Goal: Transaction & Acquisition: Purchase product/service

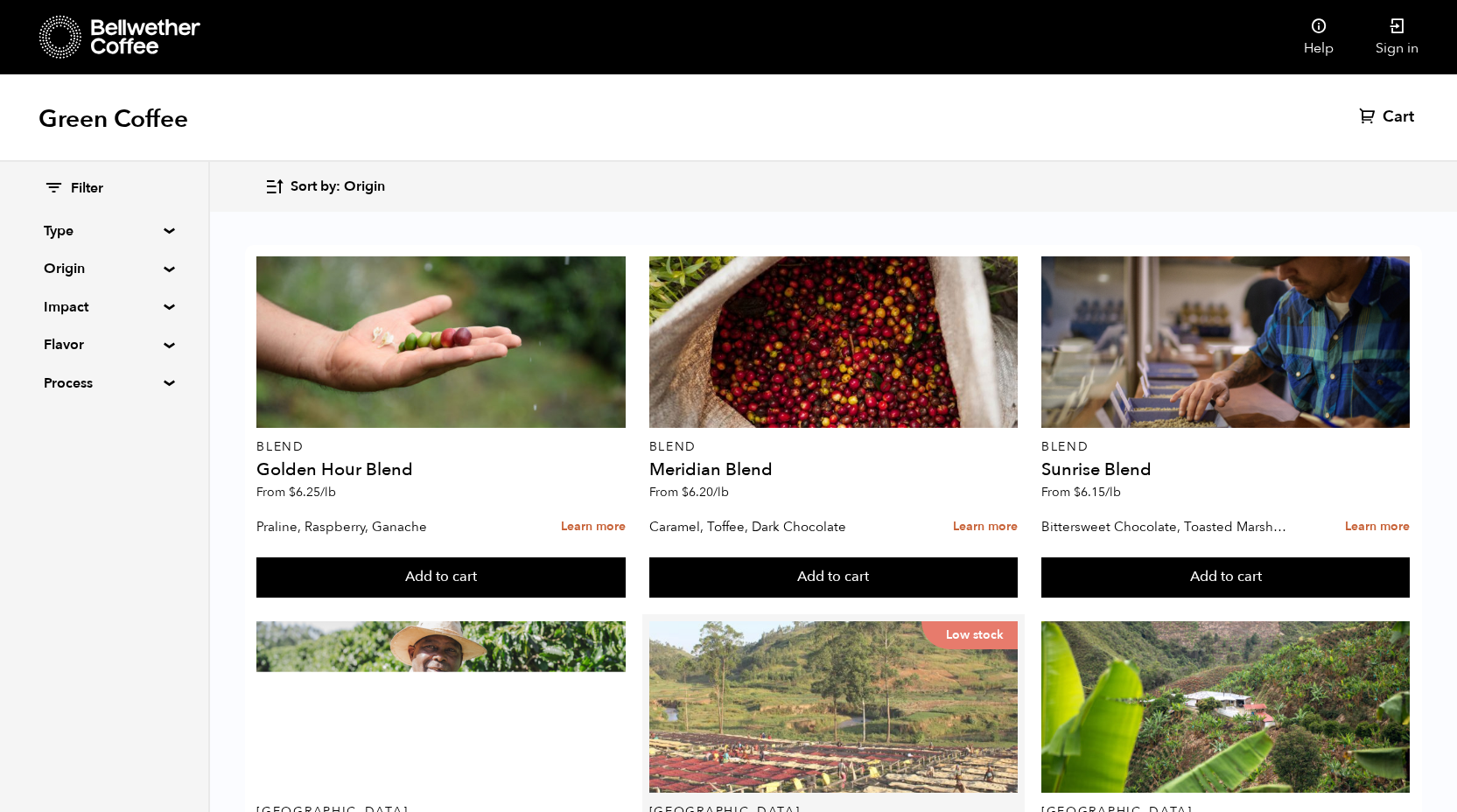
scroll to position [157, 0]
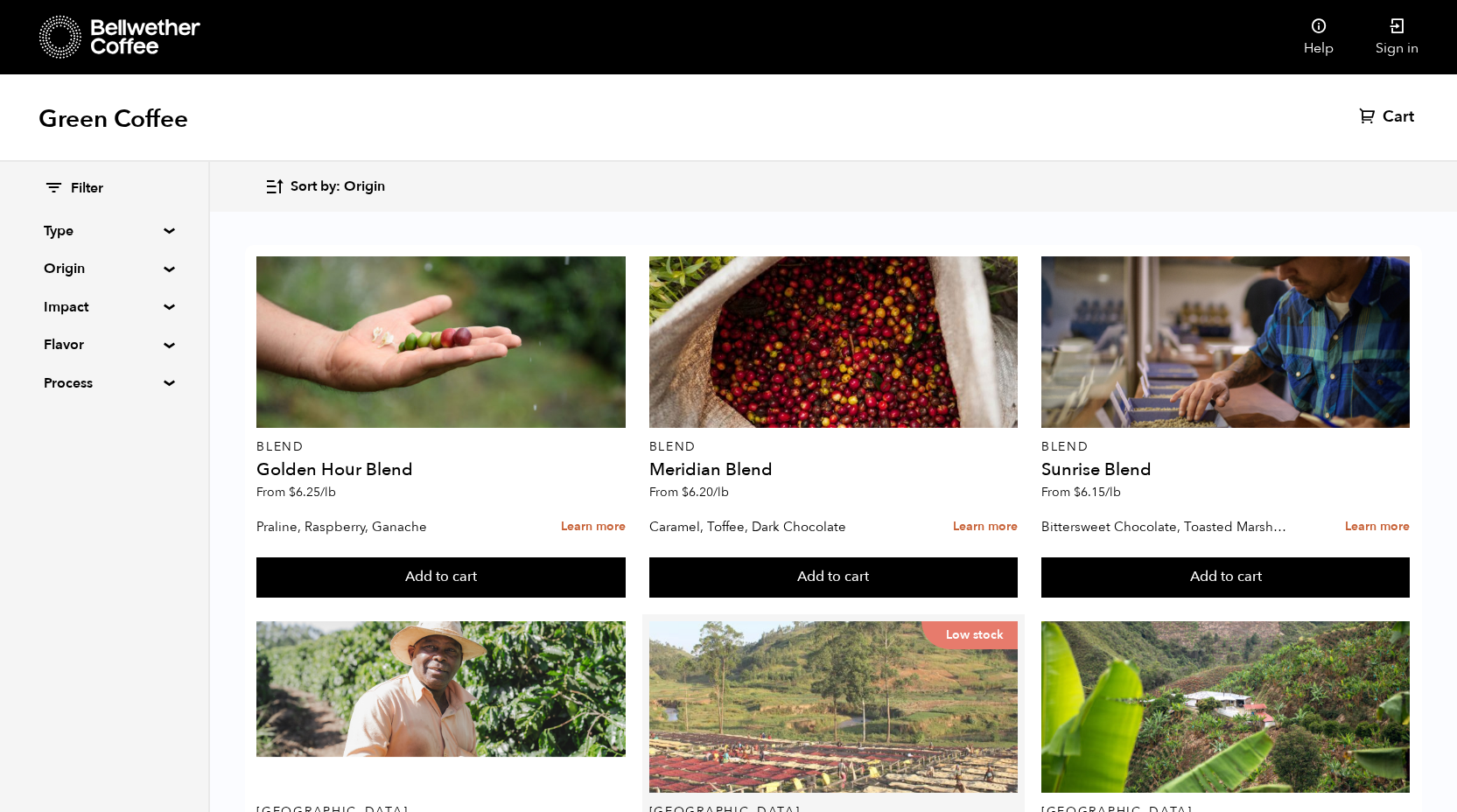
click at [783, 621] on div "Low stock" at bounding box center [833, 706] width 369 height 171
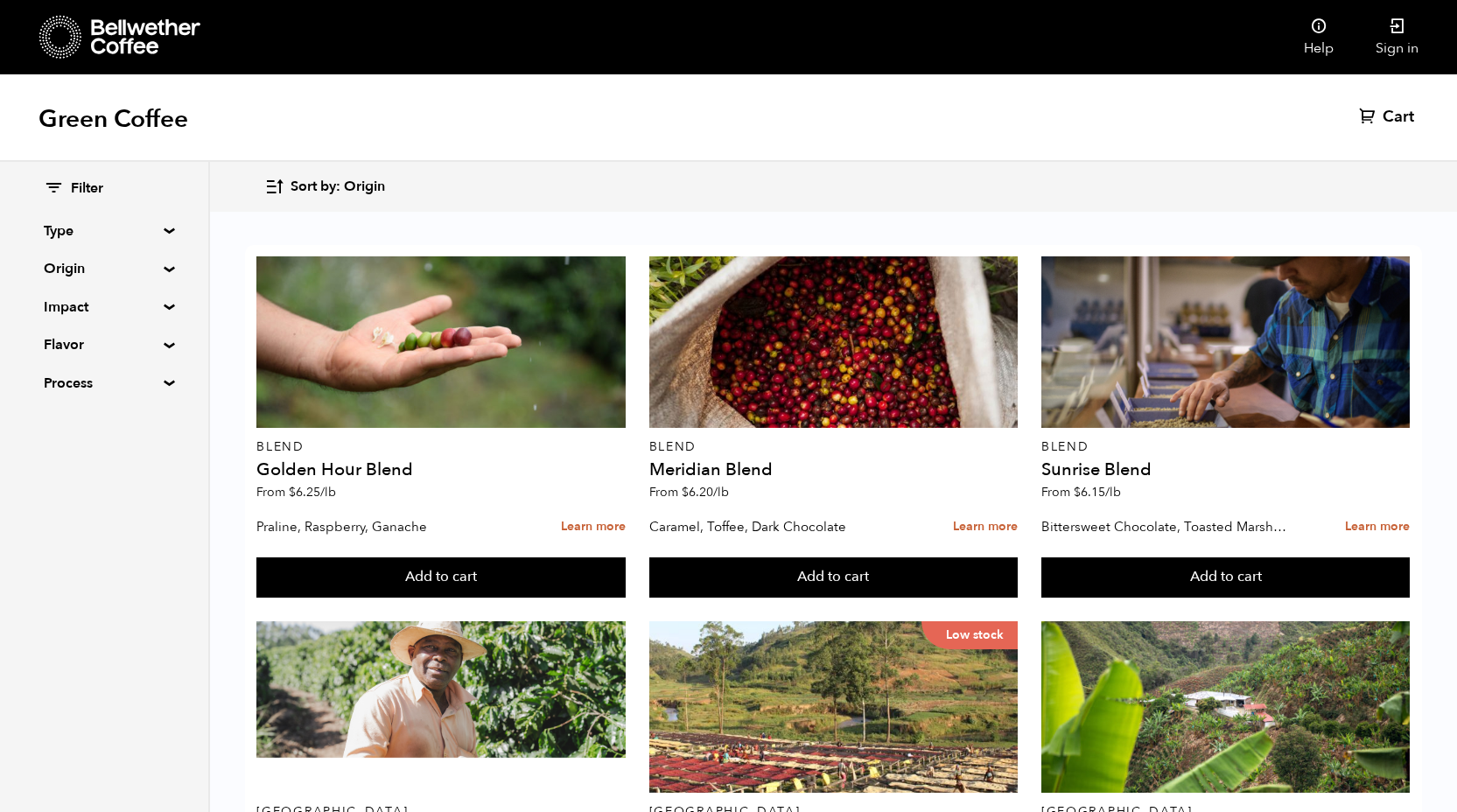
scroll to position [697, 0]
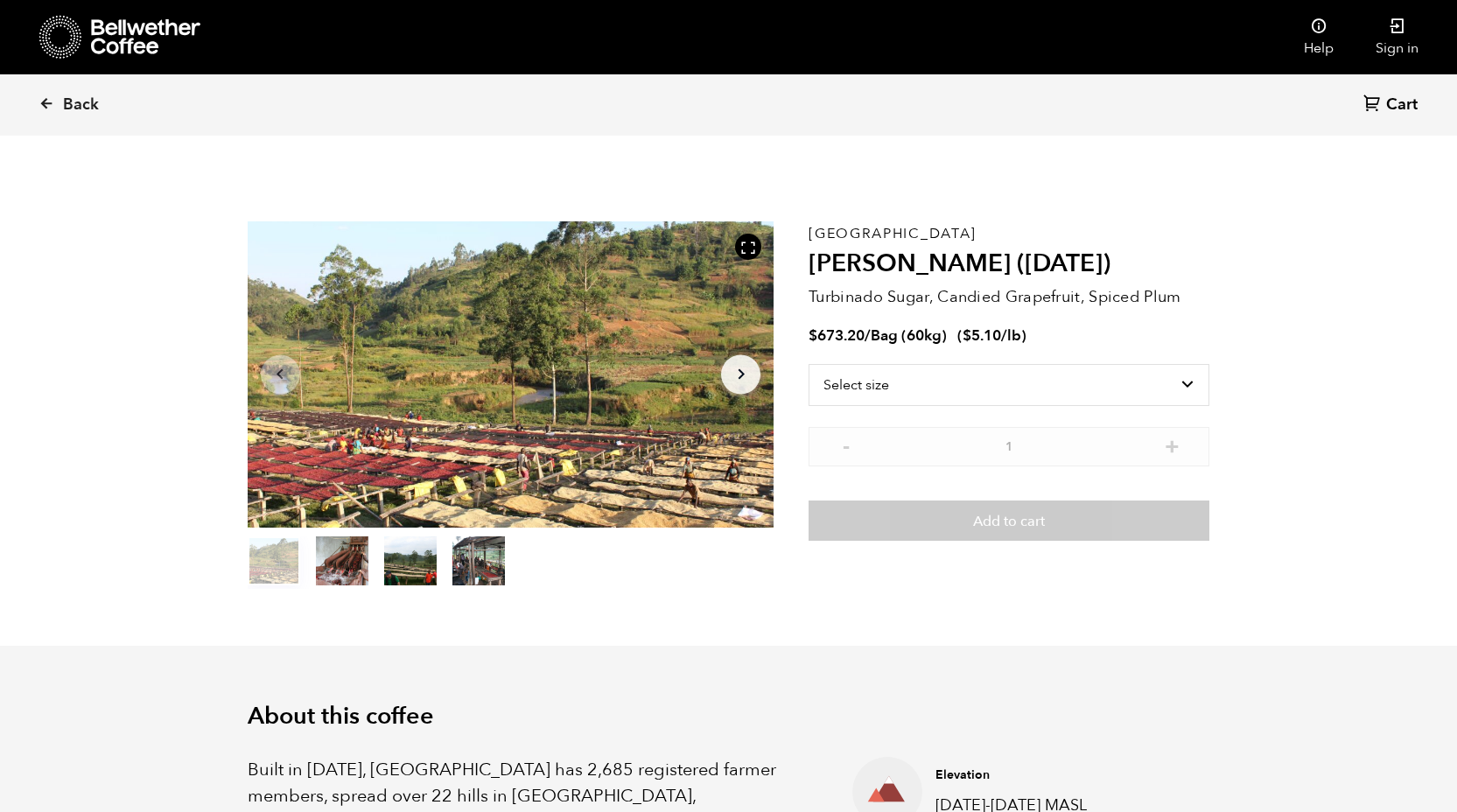
scroll to position [760, 932]
click at [1174, 403] on select "Select size Bag (60kg) (132 lbs)" at bounding box center [1008, 385] width 401 height 42
select select "bag-3"
click at [809, 364] on select "Select size Bag (60kg) (132 lbs)" at bounding box center [1008, 385] width 401 height 42
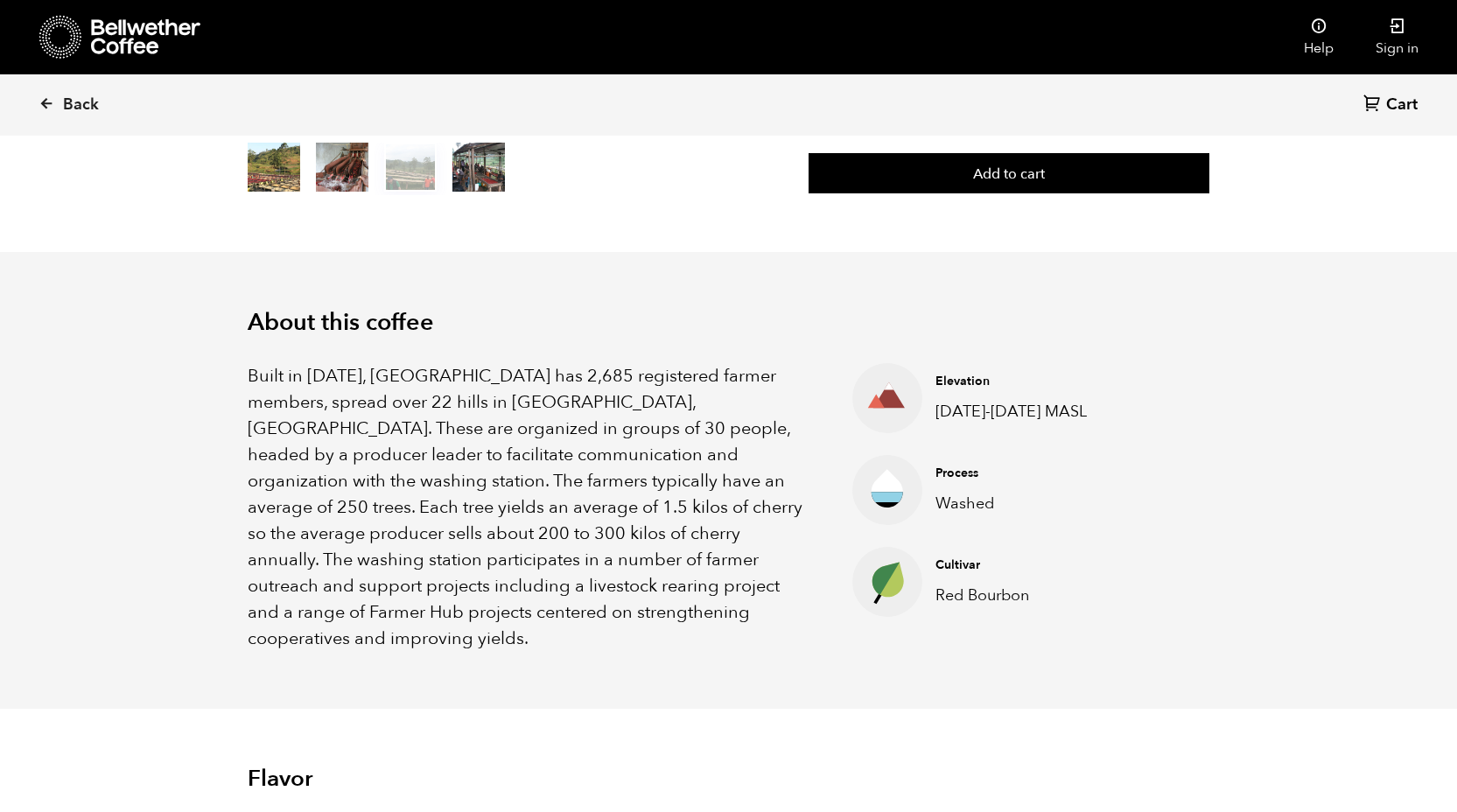
scroll to position [401, 0]
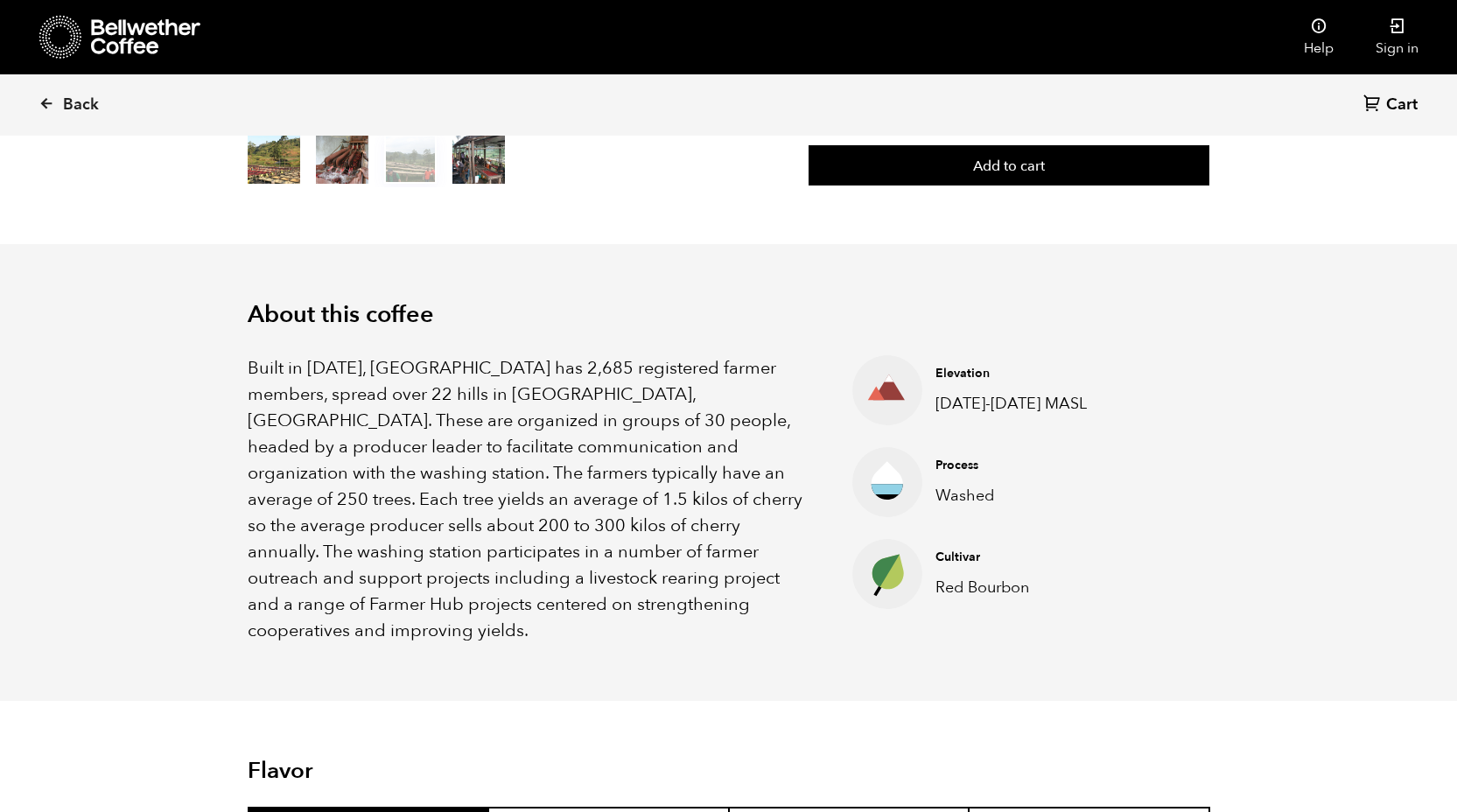
click at [473, 167] on button "item 3" at bounding box center [478, 162] width 52 height 49
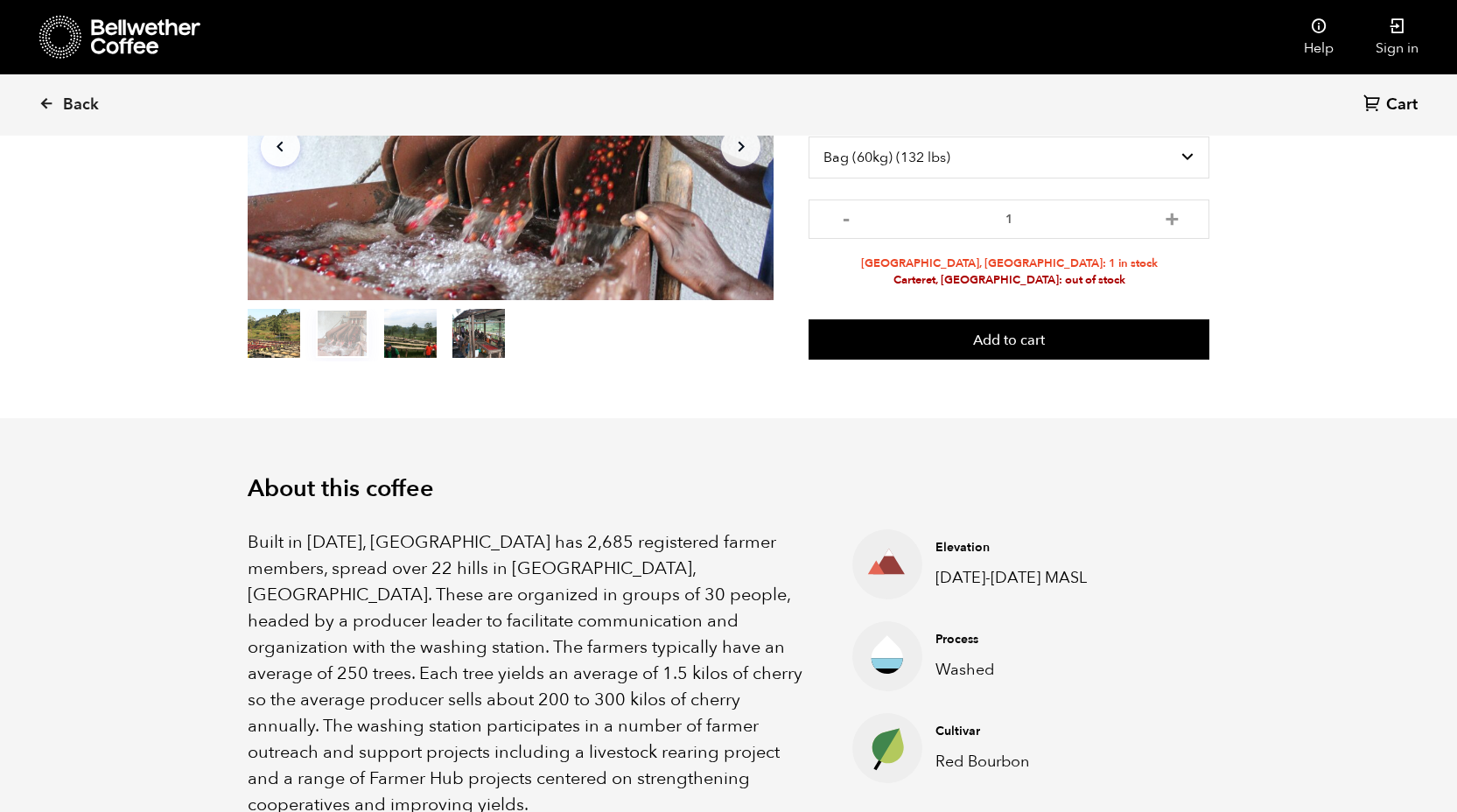
scroll to position [0, 0]
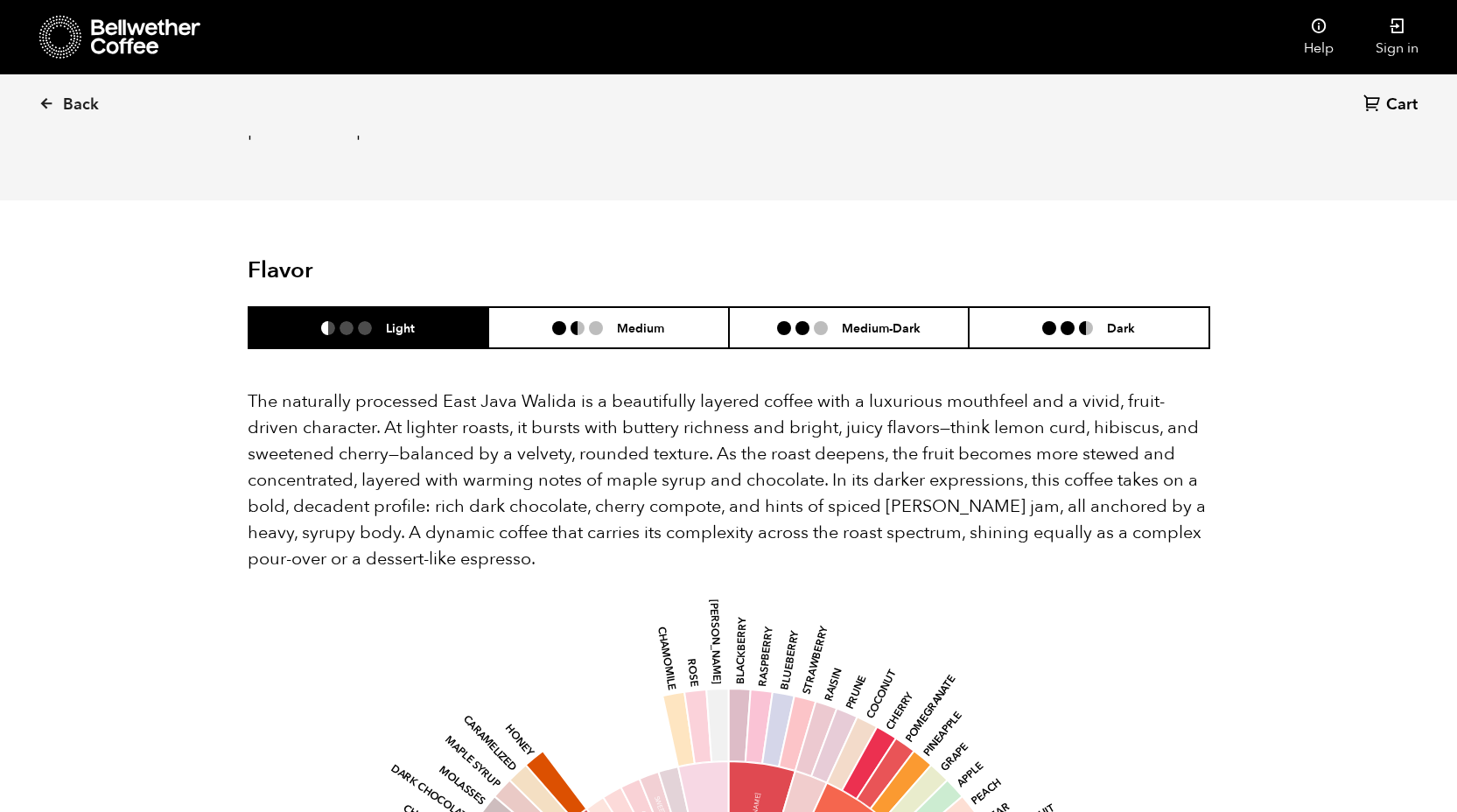
scroll to position [1067, 0]
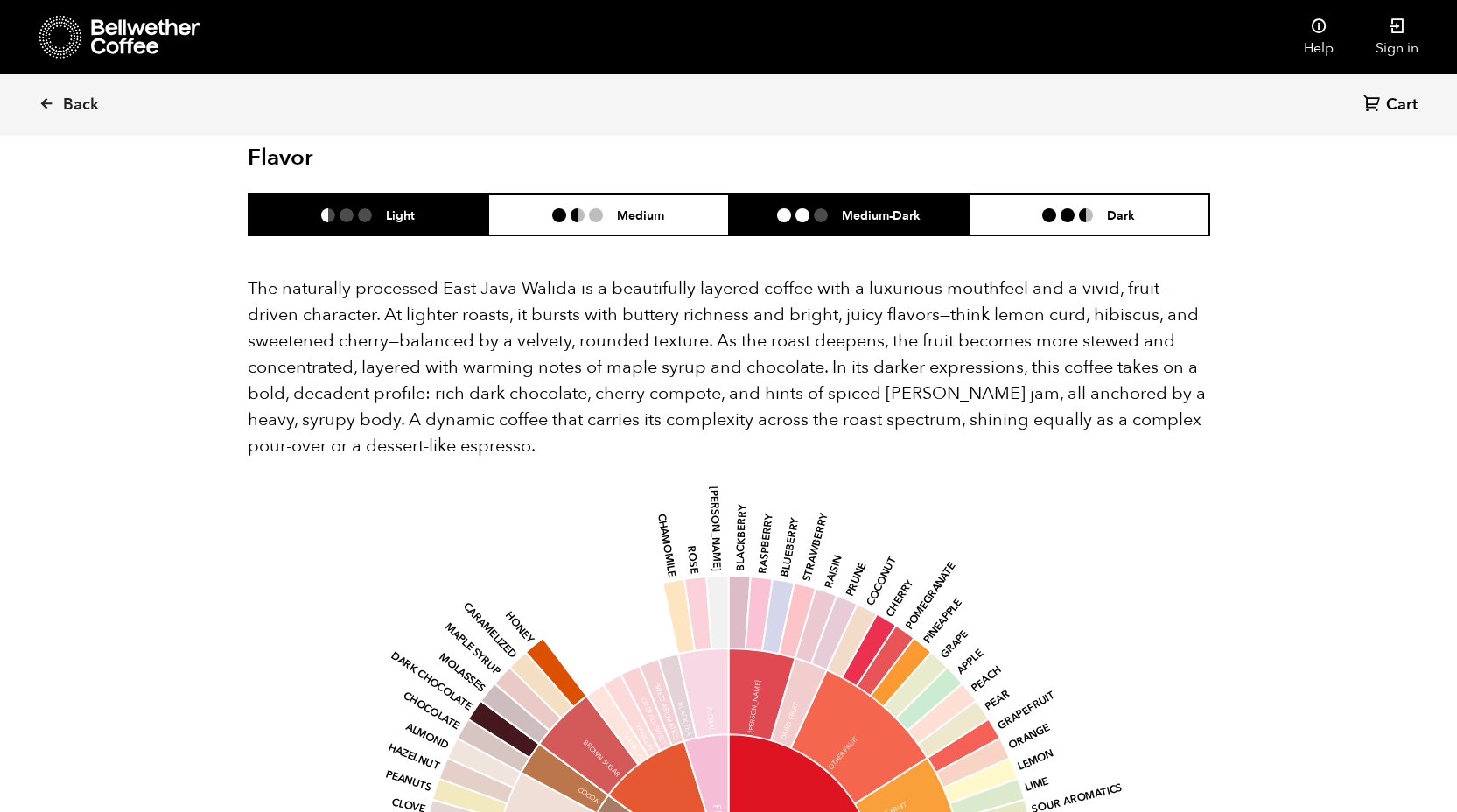
click at [747, 194] on li "Medium-Dark" at bounding box center [848, 215] width 240 height 41
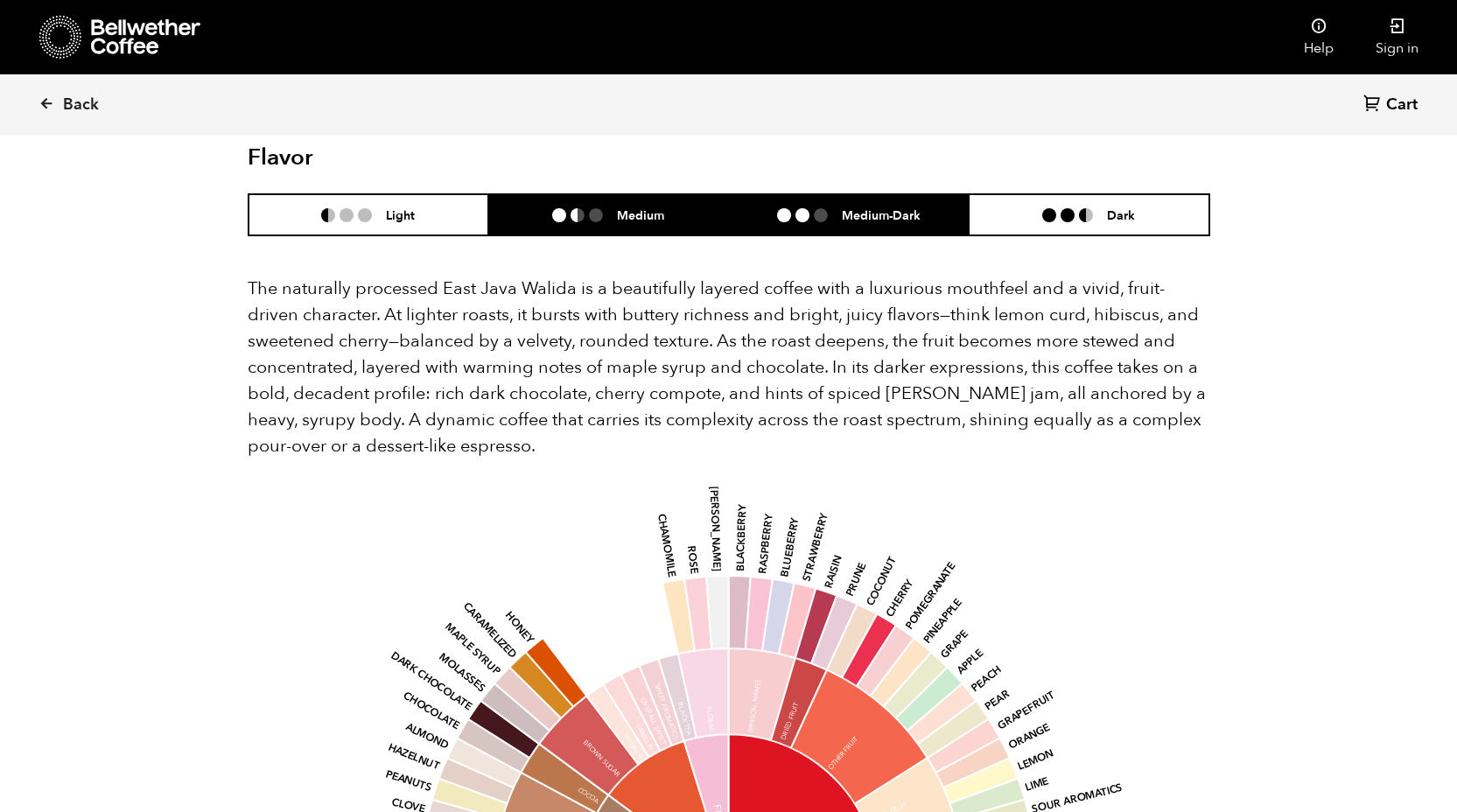
click at [697, 194] on li "Medium" at bounding box center [608, 215] width 240 height 41
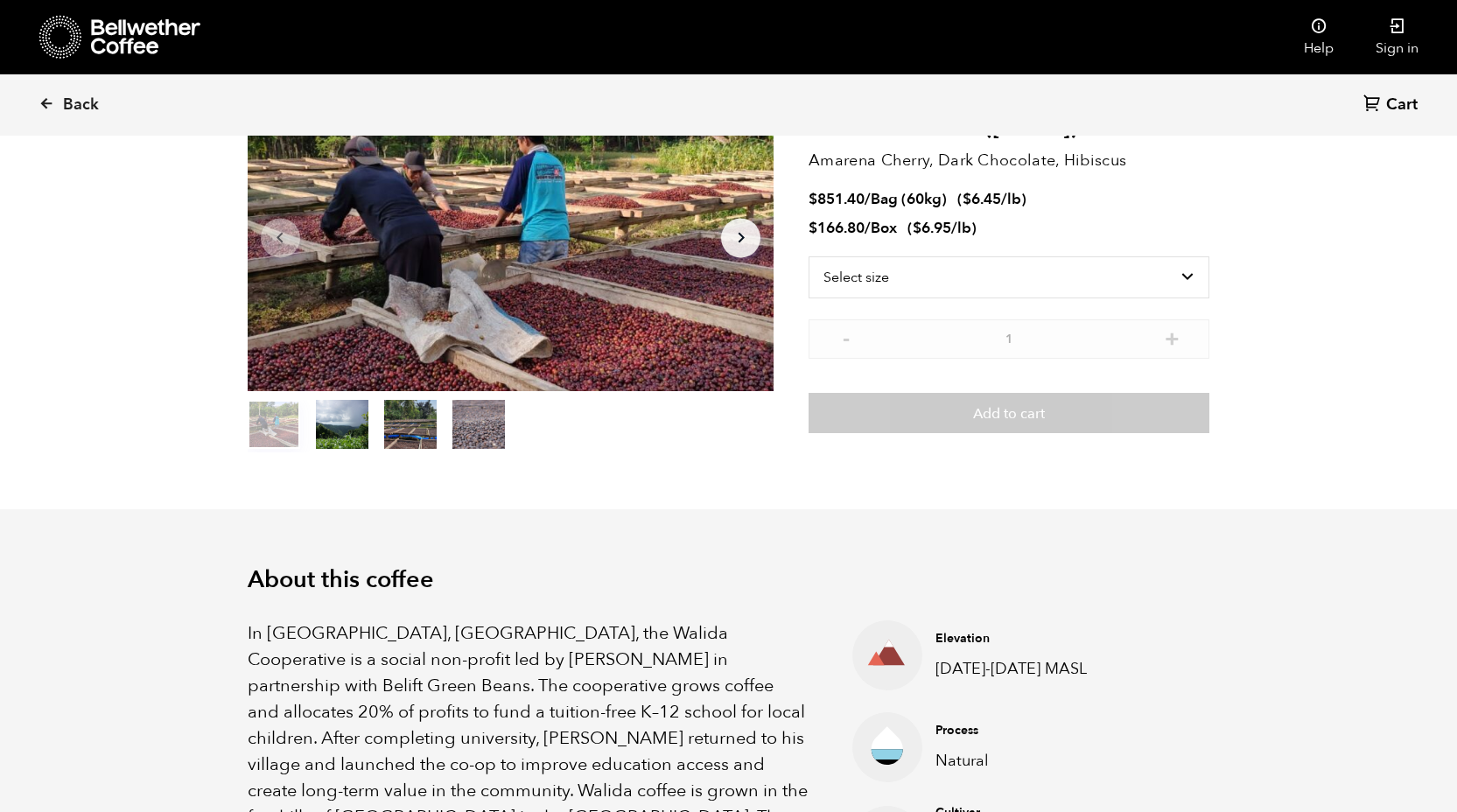
scroll to position [0, 0]
